Goal: Task Accomplishment & Management: Use online tool/utility

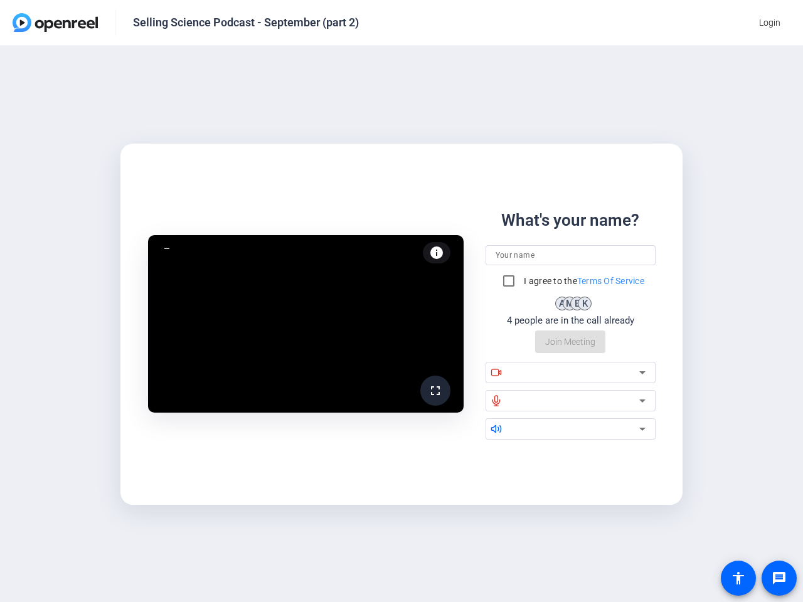
click at [770, 23] on span "Login" at bounding box center [769, 22] width 21 height 13
click at [435, 391] on mat-icon "fullscreen" at bounding box center [435, 390] width 15 height 15
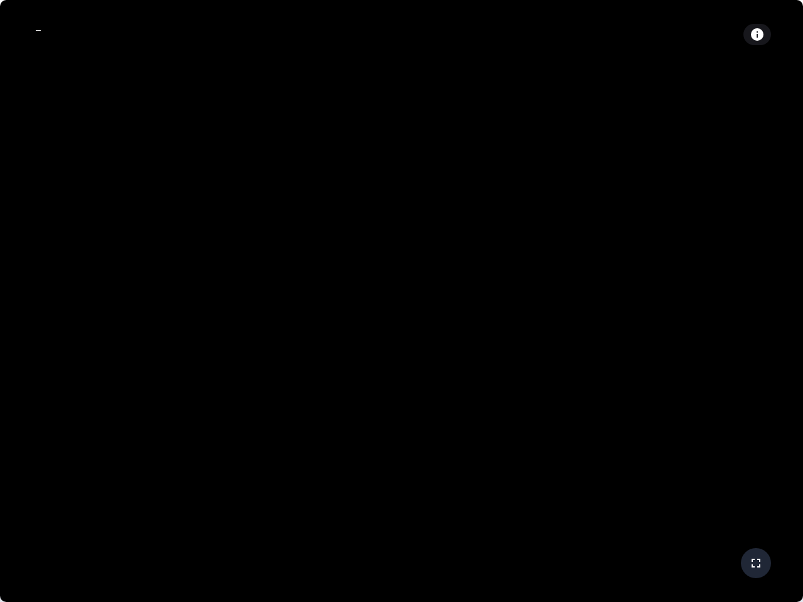
click at [436, 253] on video at bounding box center [401, 301] width 803 height 602
click at [570, 255] on video at bounding box center [401, 301] width 803 height 602
click at [570, 281] on video at bounding box center [401, 301] width 803 height 602
click at [508, 281] on video at bounding box center [401, 301] width 803 height 602
click at [570, 342] on video at bounding box center [401, 301] width 803 height 602
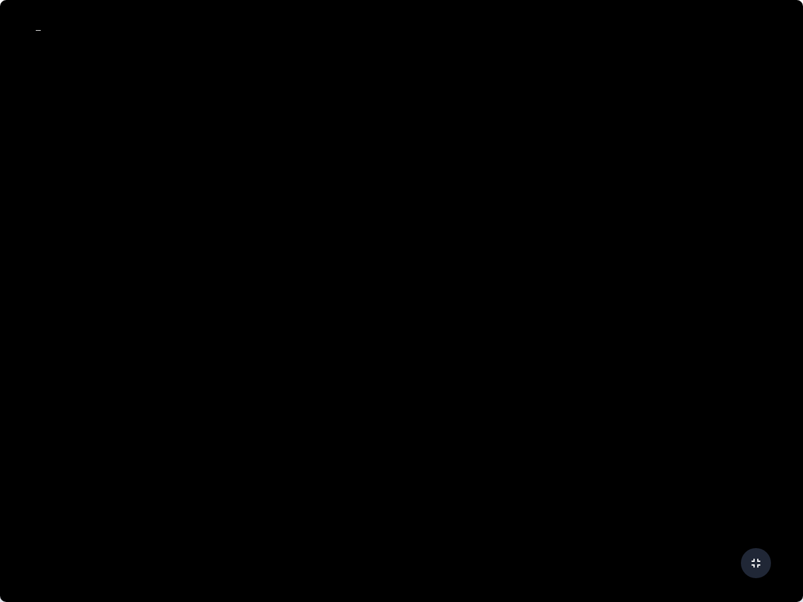
click at [570, 373] on video at bounding box center [401, 301] width 803 height 602
click at [497, 372] on video at bounding box center [401, 301] width 803 height 602
click at [578, 373] on video at bounding box center [401, 301] width 803 height 602
